Goal: Task Accomplishment & Management: Understand process/instructions

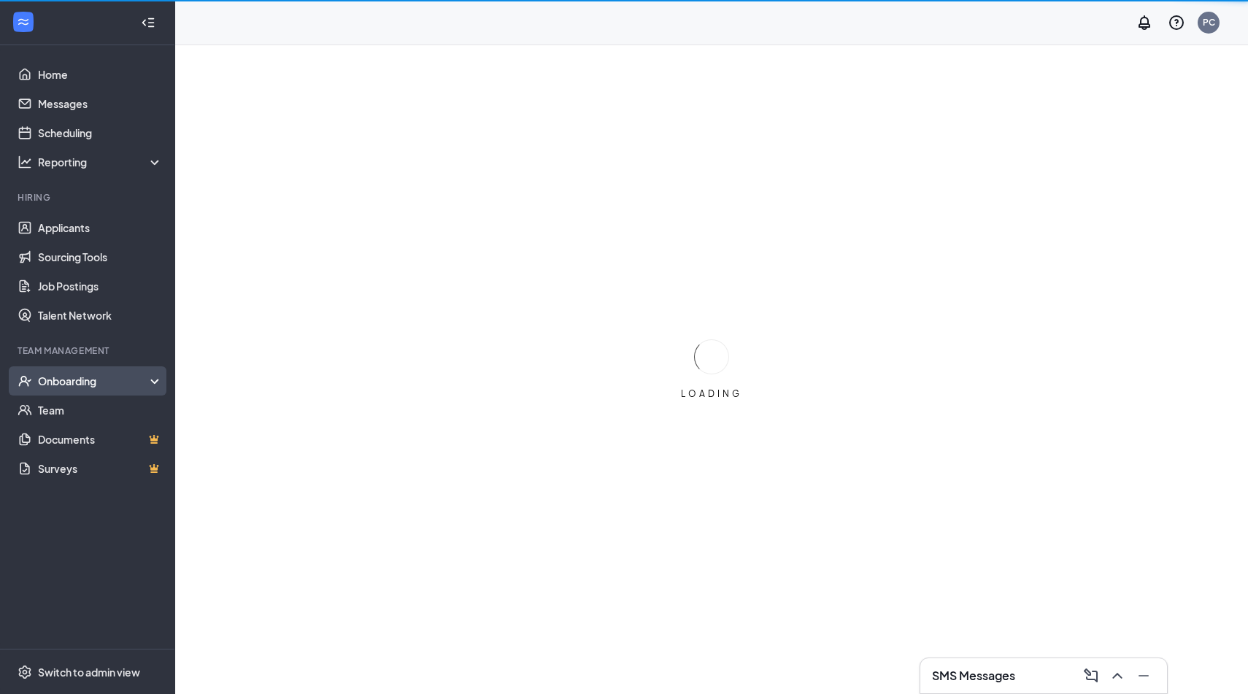
click at [89, 384] on div "Onboarding" at bounding box center [94, 381] width 112 height 15
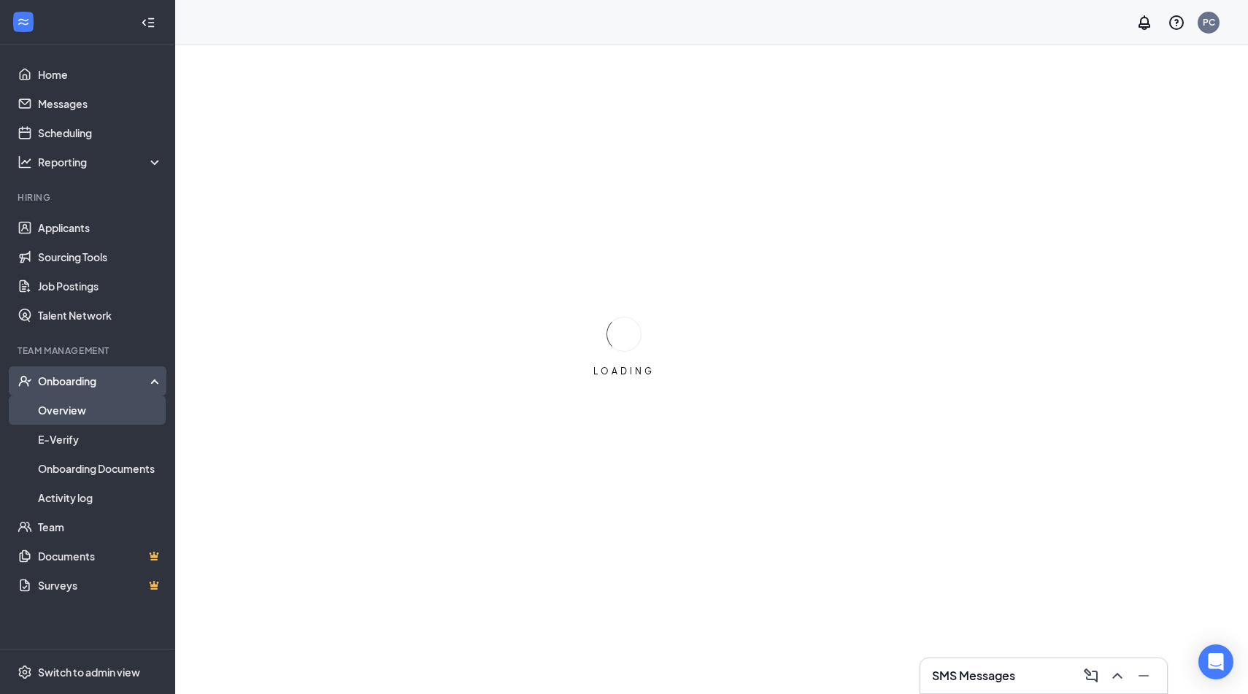
click at [80, 410] on link "Overview" at bounding box center [100, 409] width 125 height 29
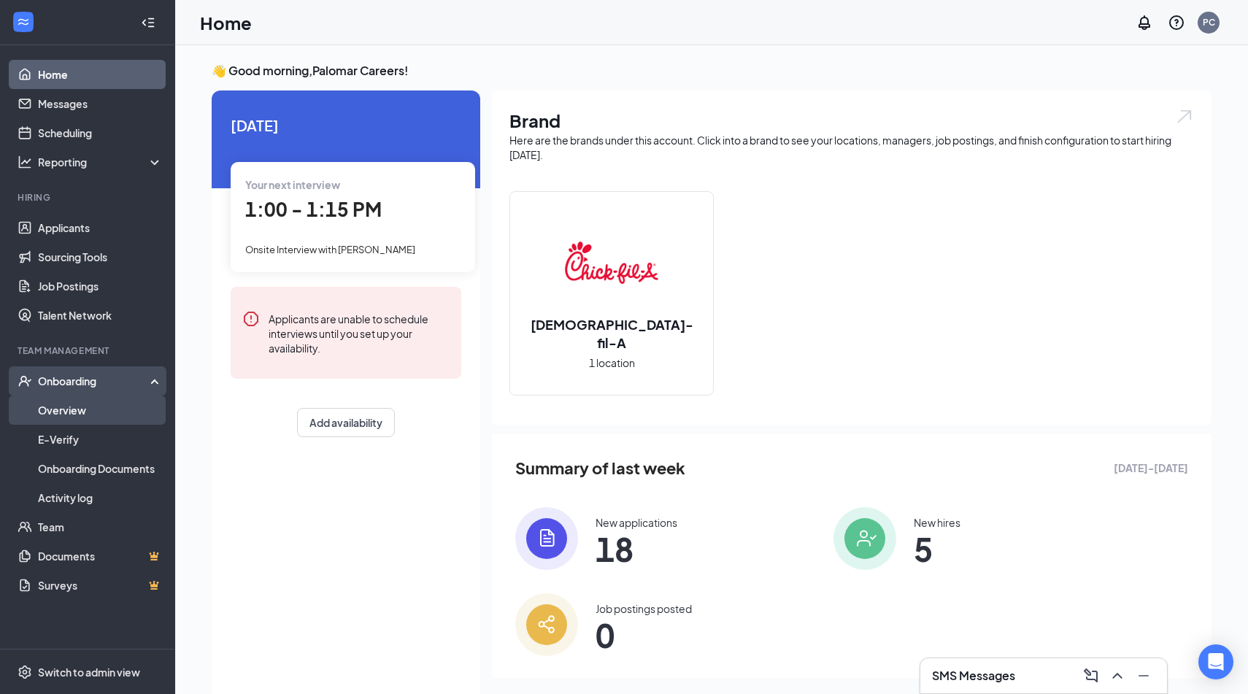
click at [90, 403] on link "Overview" at bounding box center [100, 409] width 125 height 29
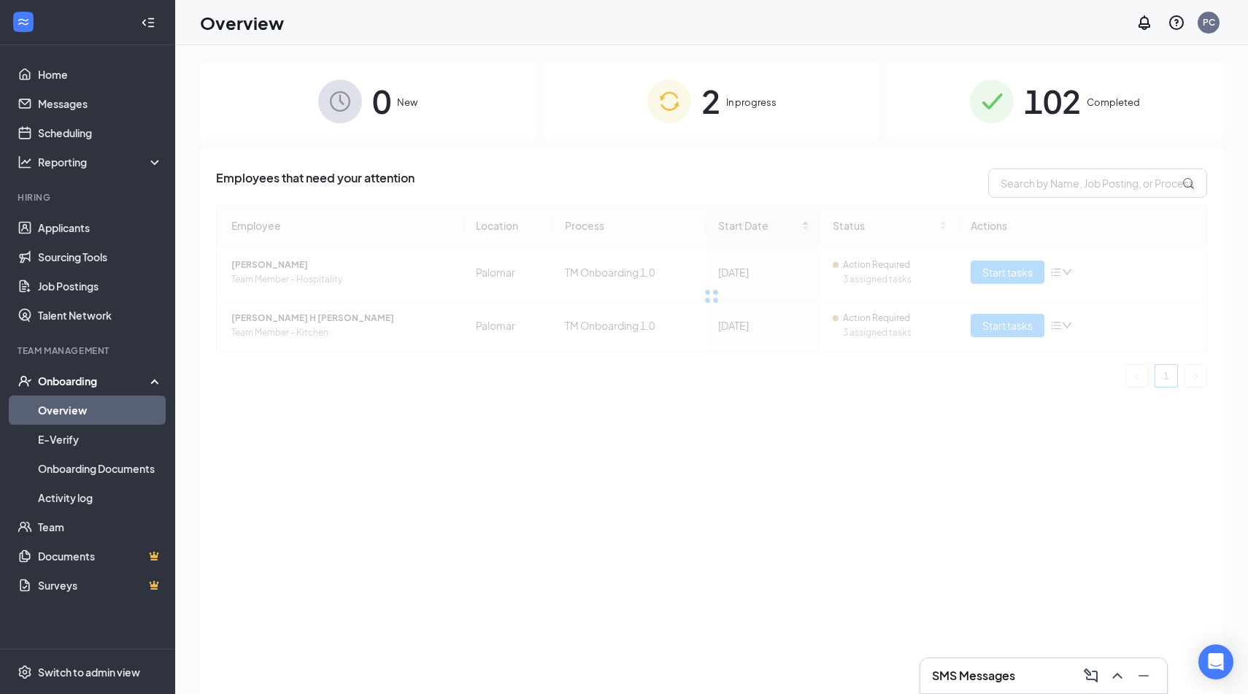
click at [760, 97] on span "In progress" at bounding box center [751, 102] width 50 height 15
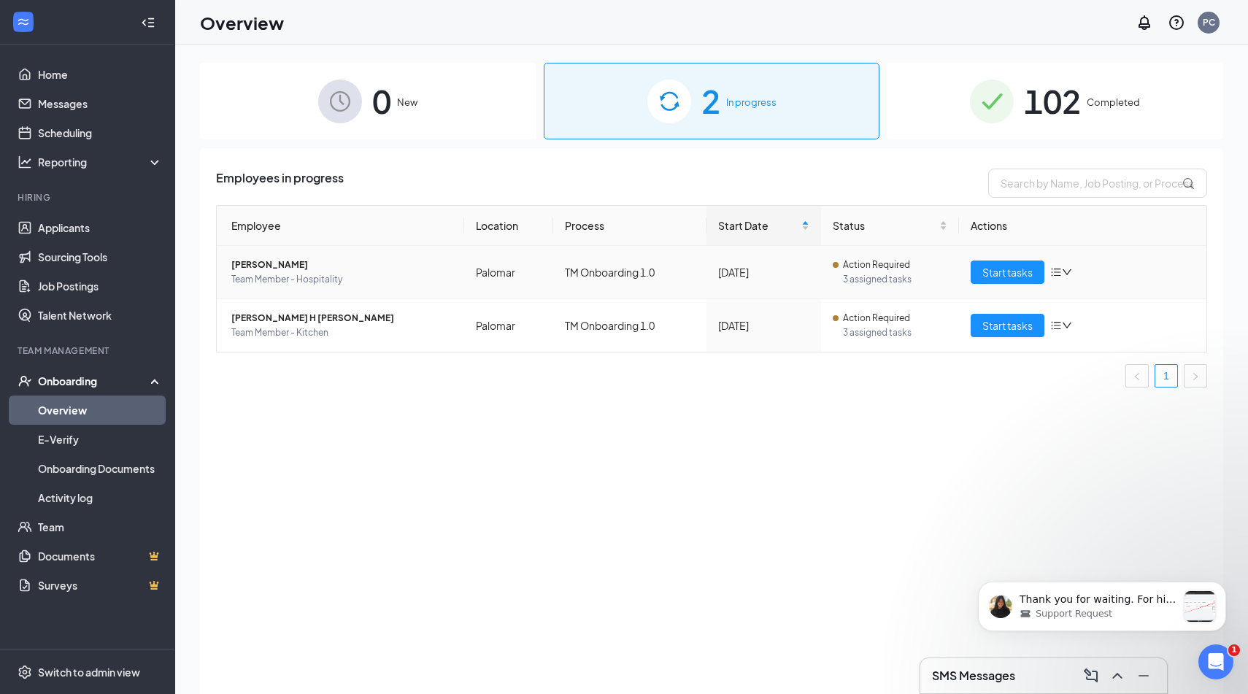
click at [1061, 274] on icon "bars" at bounding box center [1056, 272] width 12 height 12
click at [786, 276] on div "[DATE]" at bounding box center [763, 272] width 91 height 16
click at [1009, 270] on span "Start tasks" at bounding box center [1007, 272] width 50 height 16
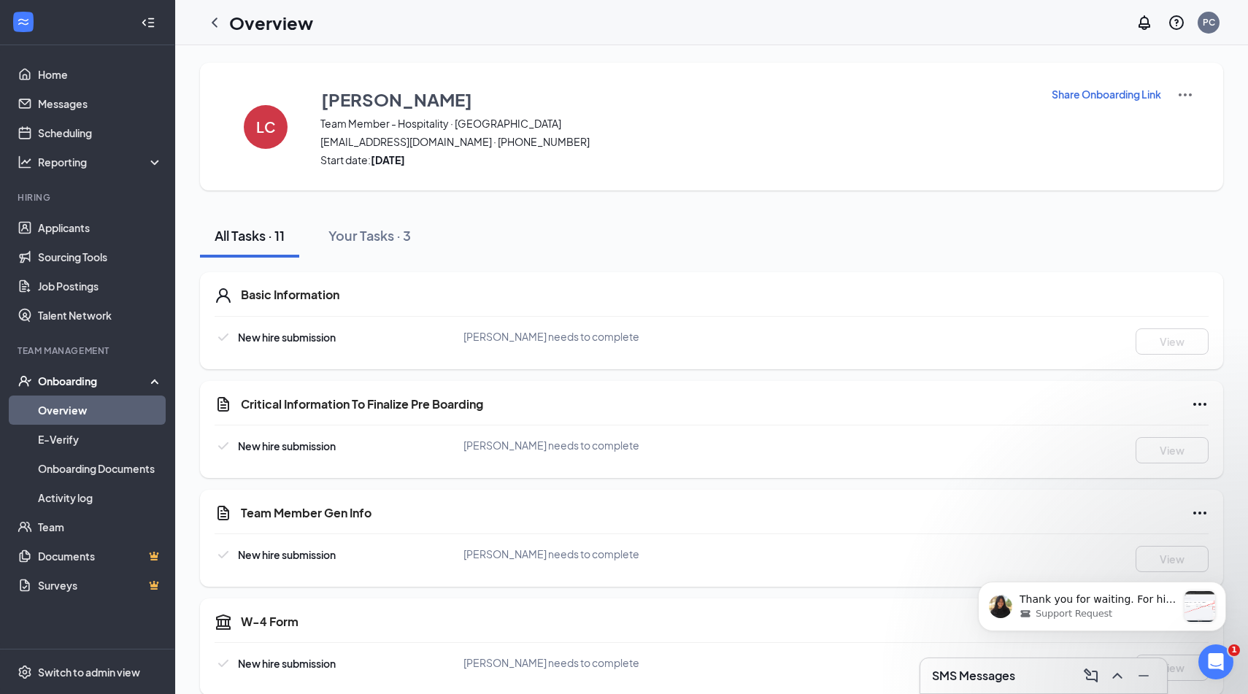
click at [1128, 93] on p "Share Onboarding Link" at bounding box center [1105, 94] width 109 height 15
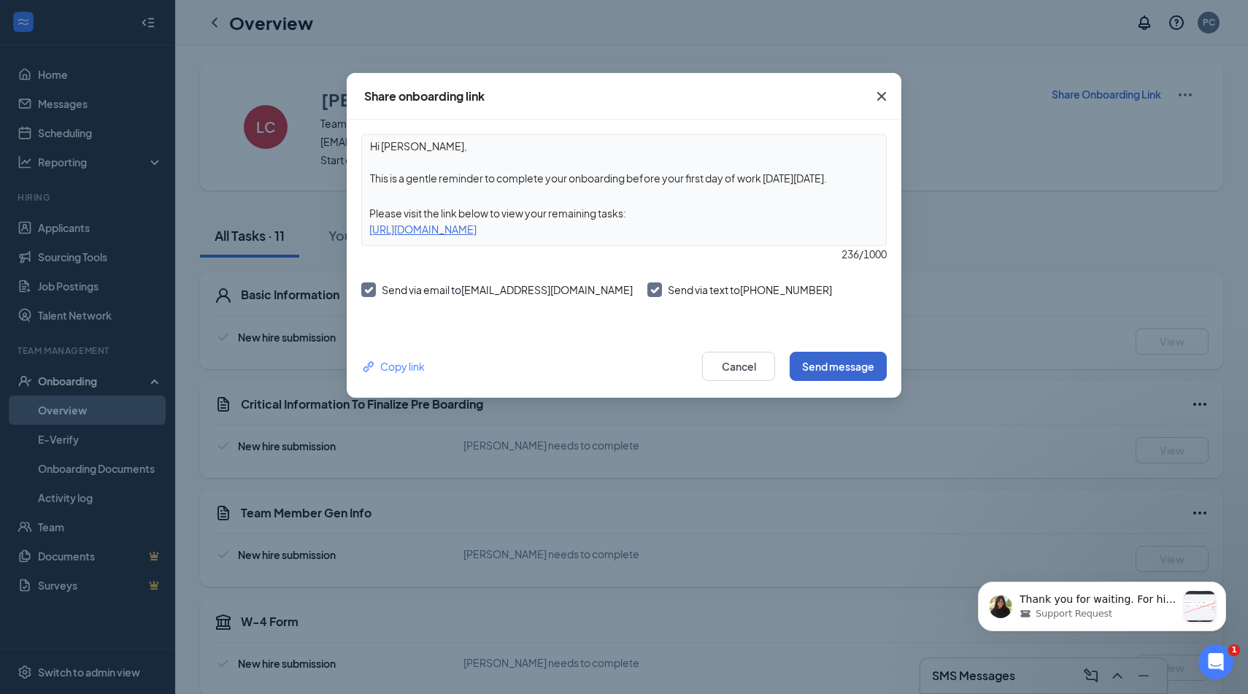
click at [843, 366] on button "Send message" at bounding box center [837, 366] width 97 height 29
